Goal: Information Seeking & Learning: Find specific fact

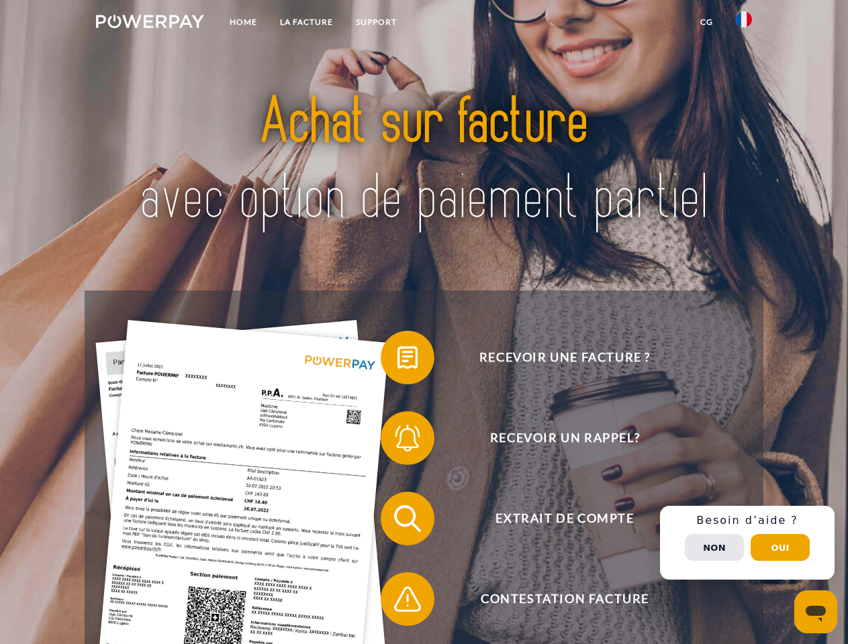
click at [150, 23] on img at bounding box center [150, 21] width 108 height 13
click at [744, 23] on img at bounding box center [744, 19] width 16 height 16
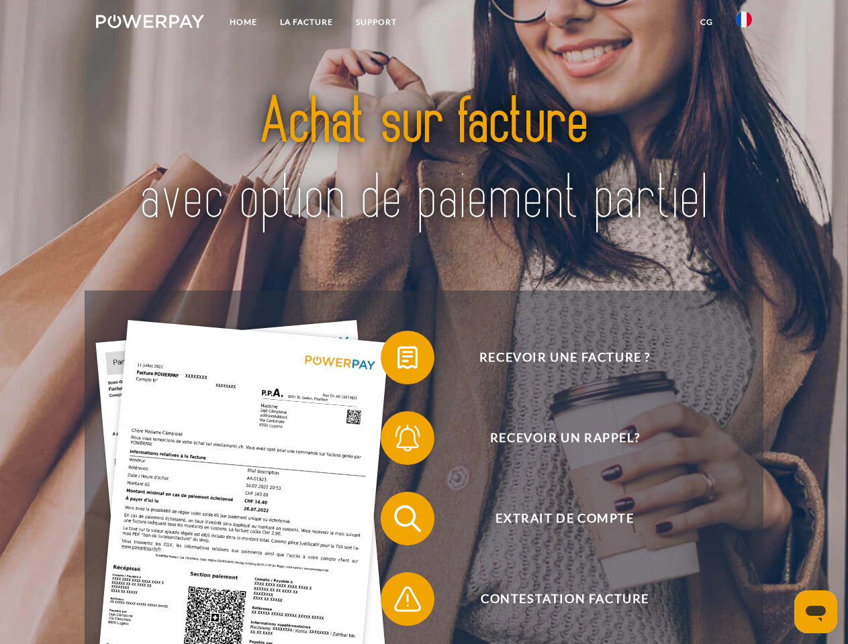
click at [706, 22] on link "CG" at bounding box center [707, 22] width 36 height 24
click at [397, 360] on span at bounding box center [387, 357] width 67 height 67
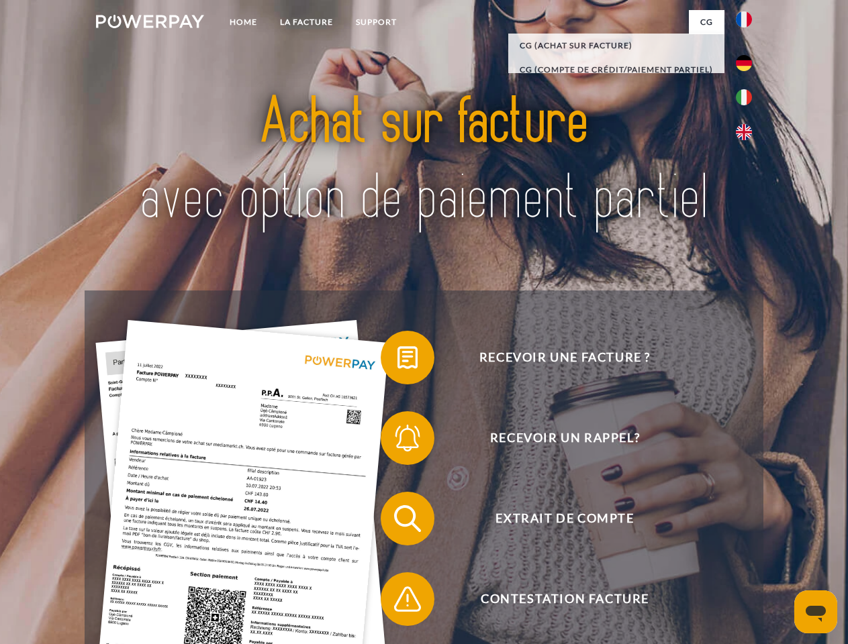
click at [397, 441] on span at bounding box center [387, 438] width 67 height 67
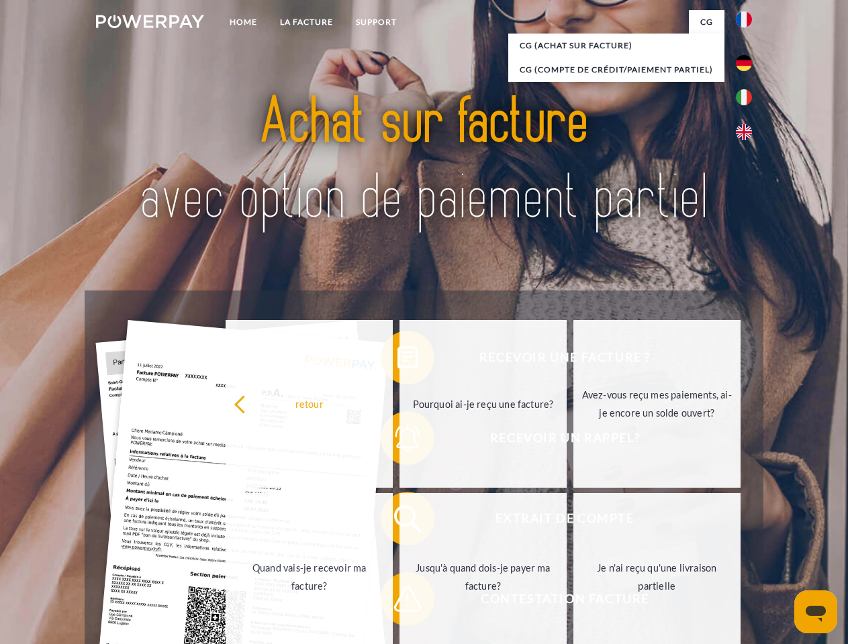
click at [399, 522] on link "Jusqu'à quand dois-je payer ma facture?" at bounding box center [482, 577] width 167 height 168
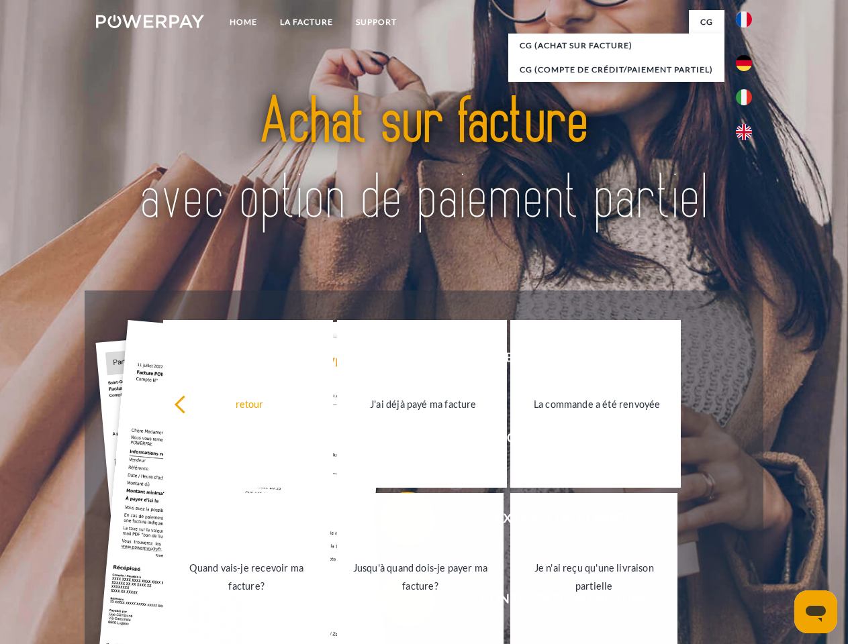
click at [397, 602] on link "Jusqu'à quand dois-je payer ma facture?" at bounding box center [420, 577] width 167 height 168
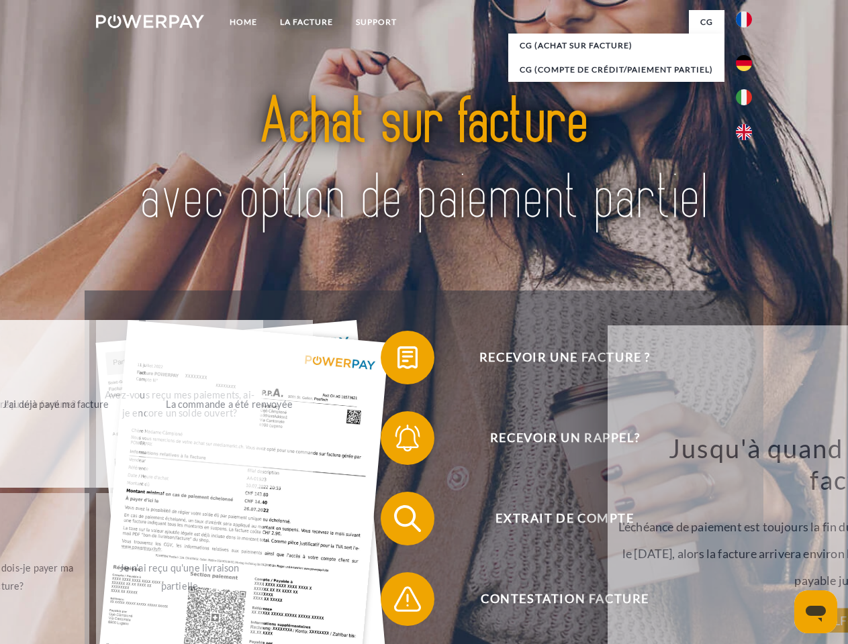
click at [747, 543] on div "Jusqu'à quand dois-je payer ma facture? L'échéance de paiement est toujours la …" at bounding box center [861, 526] width 490 height 189
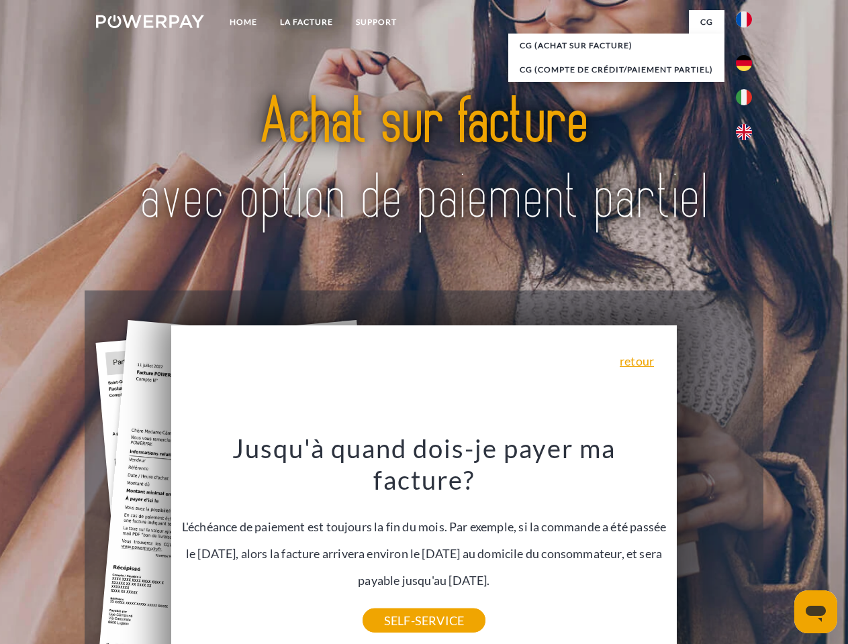
click at [714, 546] on span "Extrait de compte" at bounding box center [564, 519] width 329 height 54
click at [780, 548] on header "Home LA FACTURE Support" at bounding box center [424, 463] width 848 height 927
